Goal: Consume media (video, audio): Consume media (video, audio)

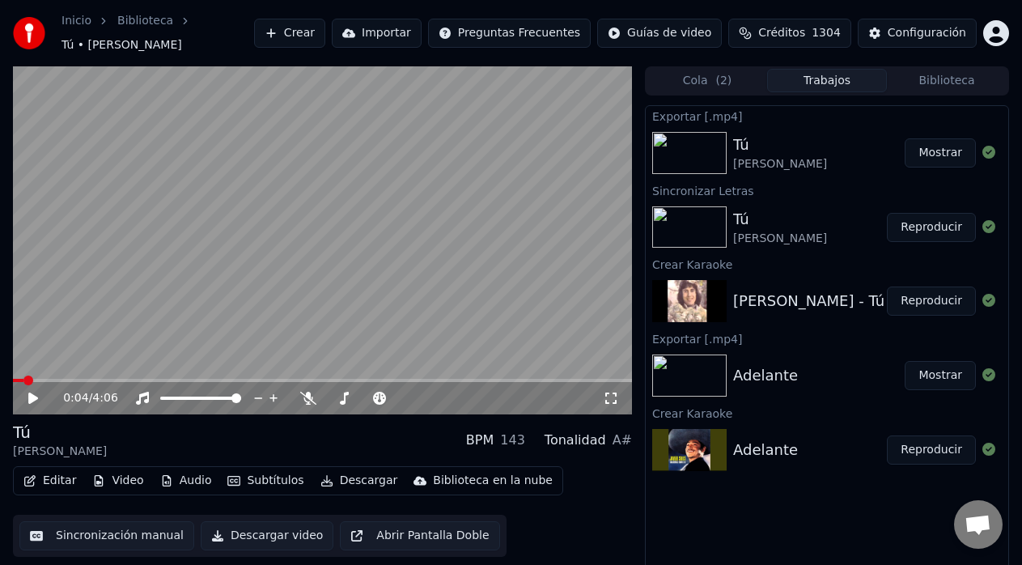
scroll to position [12, 0]
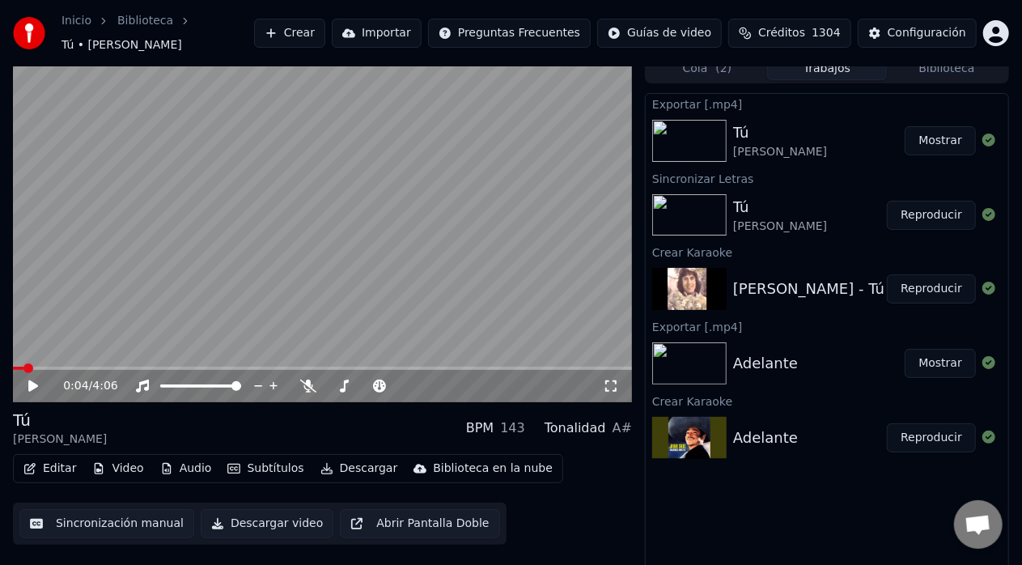
click at [182, 37] on span "Tú • [PERSON_NAME]" at bounding box center [121, 45] width 121 height 16
click at [157, 28] on link "Biblioteca" at bounding box center [145, 21] width 56 height 16
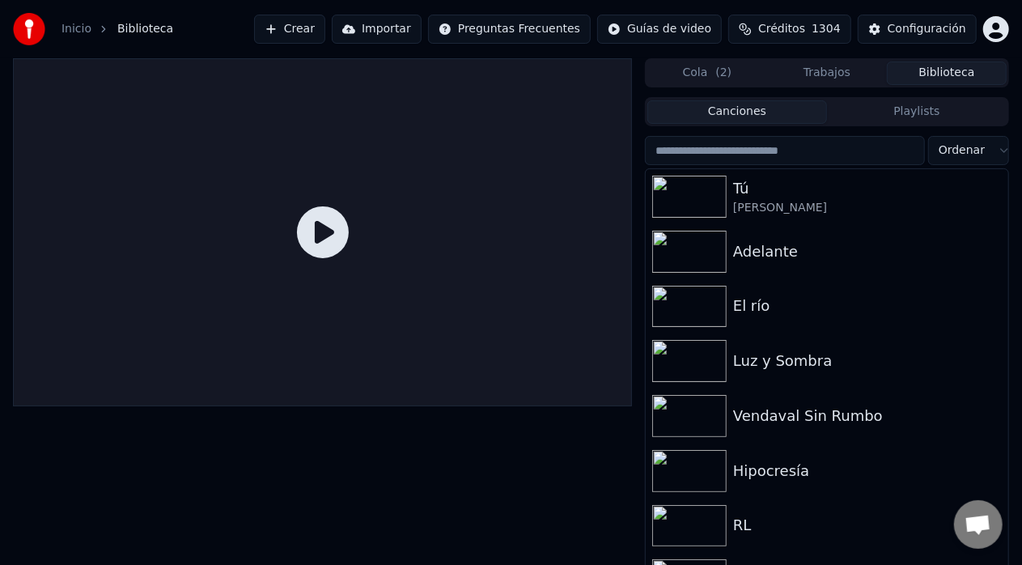
click at [959, 70] on button "Biblioteca" at bounding box center [947, 72] width 120 height 23
click at [740, 298] on div "El río" at bounding box center [859, 305] width 252 height 23
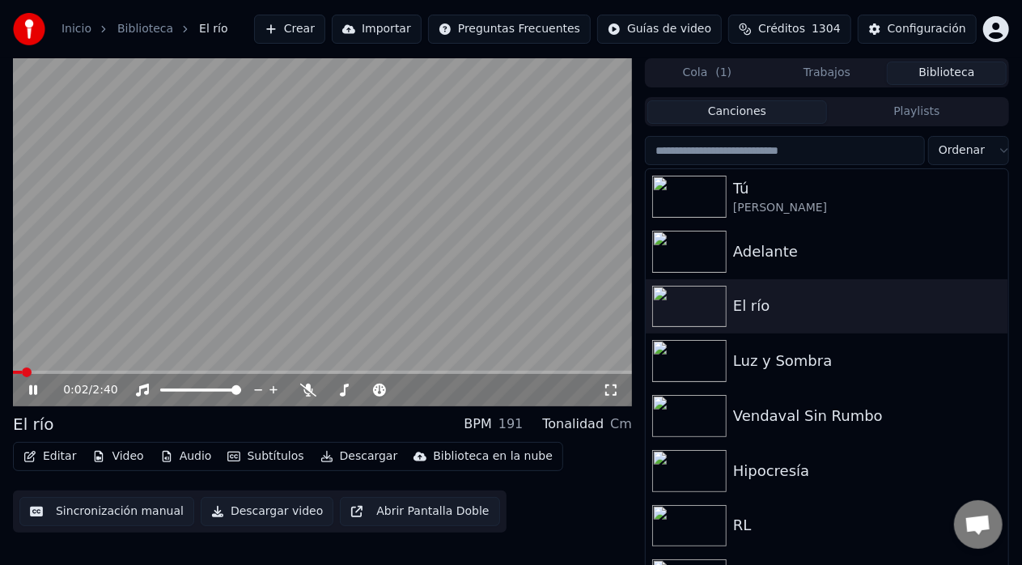
click at [83, 374] on div "0:02 / 2:40" at bounding box center [322, 390] width 619 height 32
click at [91, 371] on span at bounding box center [322, 372] width 619 height 3
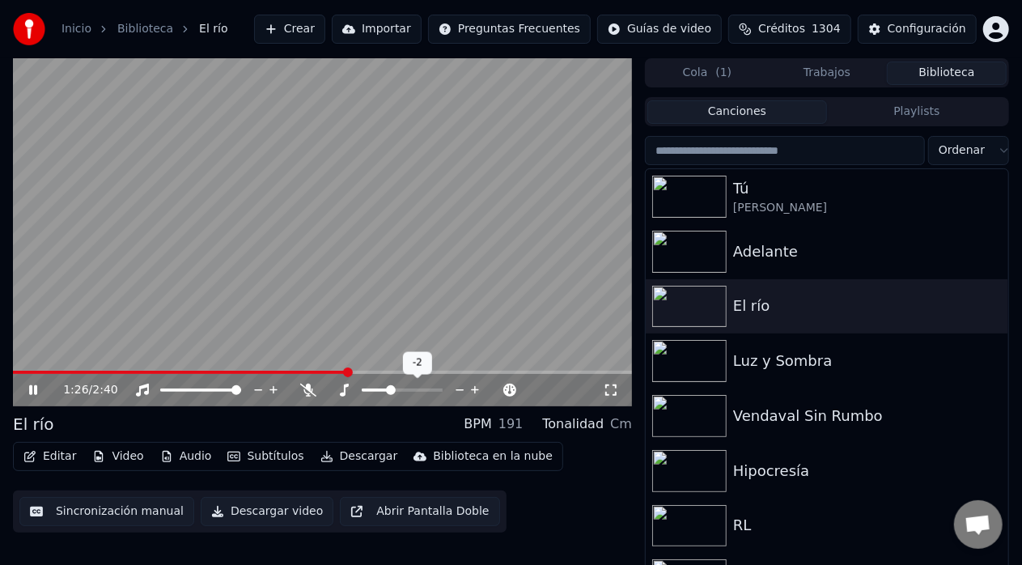
click at [474, 391] on icon at bounding box center [475, 390] width 8 height 8
click at [5, 241] on div "1:46 / 2:40 El río BPM 191 Tonalidad C#m Editar Video Audio Subtítulos Descarga…" at bounding box center [511, 325] width 1022 height 534
click at [36, 388] on icon at bounding box center [33, 390] width 8 height 10
click at [595, 489] on div "Editar Video Audio Subtítulos Descargar Biblioteca en la nube Sincronización ma…" at bounding box center [322, 487] width 619 height 91
